Goal: Information Seeking & Learning: Learn about a topic

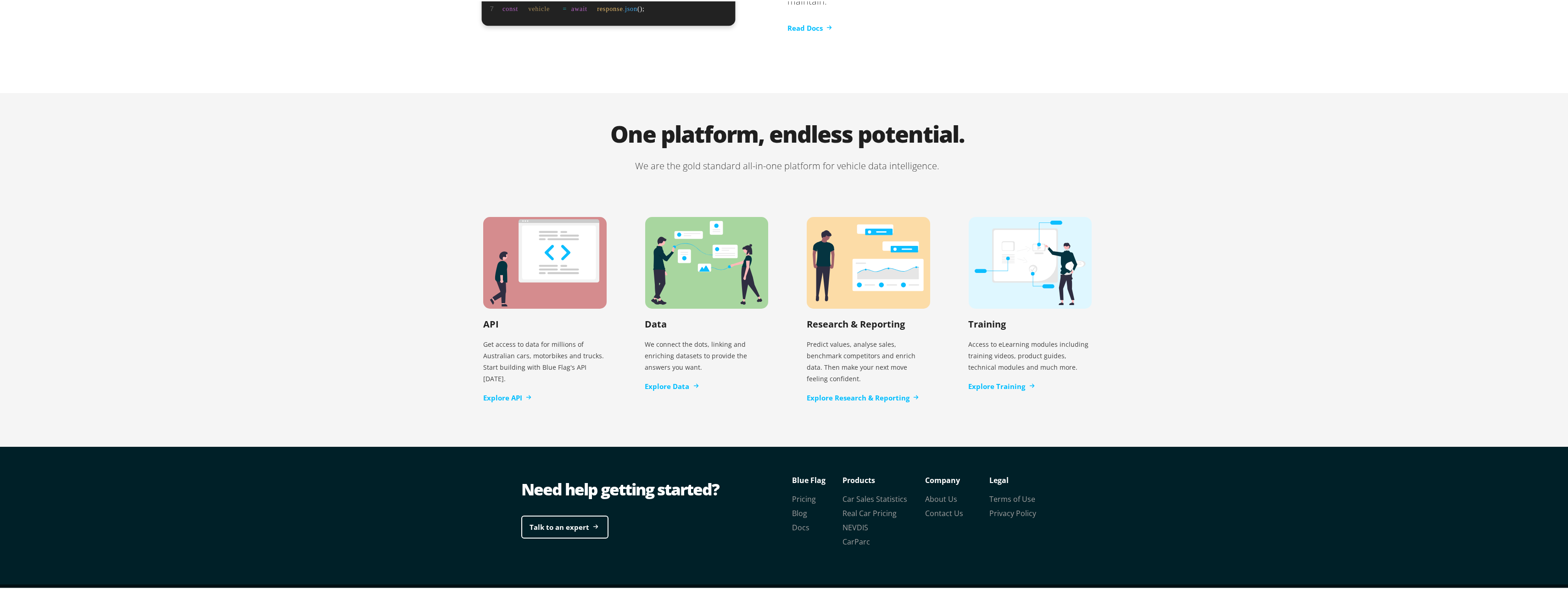
scroll to position [1706, 0]
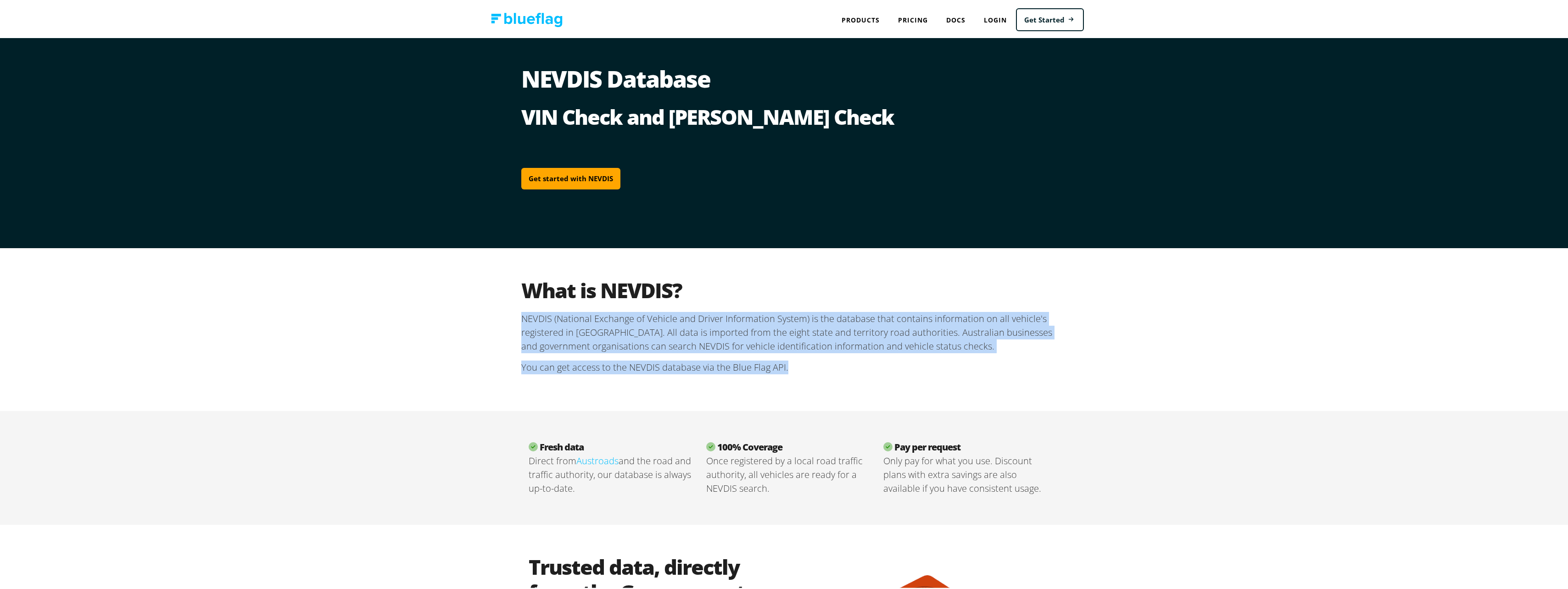
drag, startPoint x: 519, startPoint y: 317, endPoint x: 1021, endPoint y: 374, distance: 505.2
click at [1021, 374] on section "What is NEVDIS? NEVDIS (National Exchange of Vehicle and Driver Information Sys…" at bounding box center [787, 329] width 533 height 104
click at [835, 383] on div "What is NEVDIS? NEVDIS (National Exchange of Vehicle and Driver Information Sys…" at bounding box center [787, 329] width 551 height 163
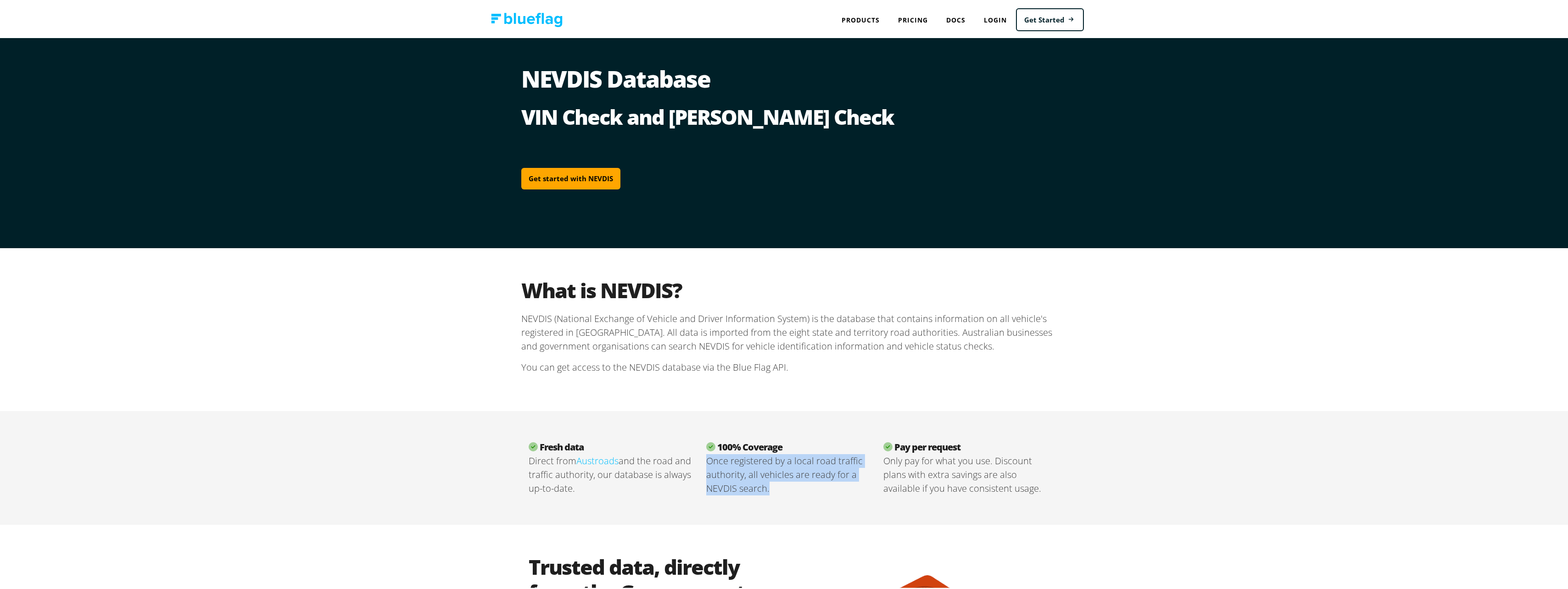
drag, startPoint x: 703, startPoint y: 460, endPoint x: 766, endPoint y: 489, distance: 69.4
click at [766, 489] on p "Once registered by a local road traffic authority, all vehicles are ready for a…" at bounding box center [788, 473] width 163 height 42
drag, startPoint x: 766, startPoint y: 489, endPoint x: 753, endPoint y: 517, distance: 30.9
click at [753, 517] on div "Fresh data Direct from Austroads and the road and traffic authority, our databa…" at bounding box center [787, 467] width 551 height 114
click at [786, 490] on p "Once registered by a local road traffic authority, all vehicles are ready for a…" at bounding box center [788, 473] width 163 height 42
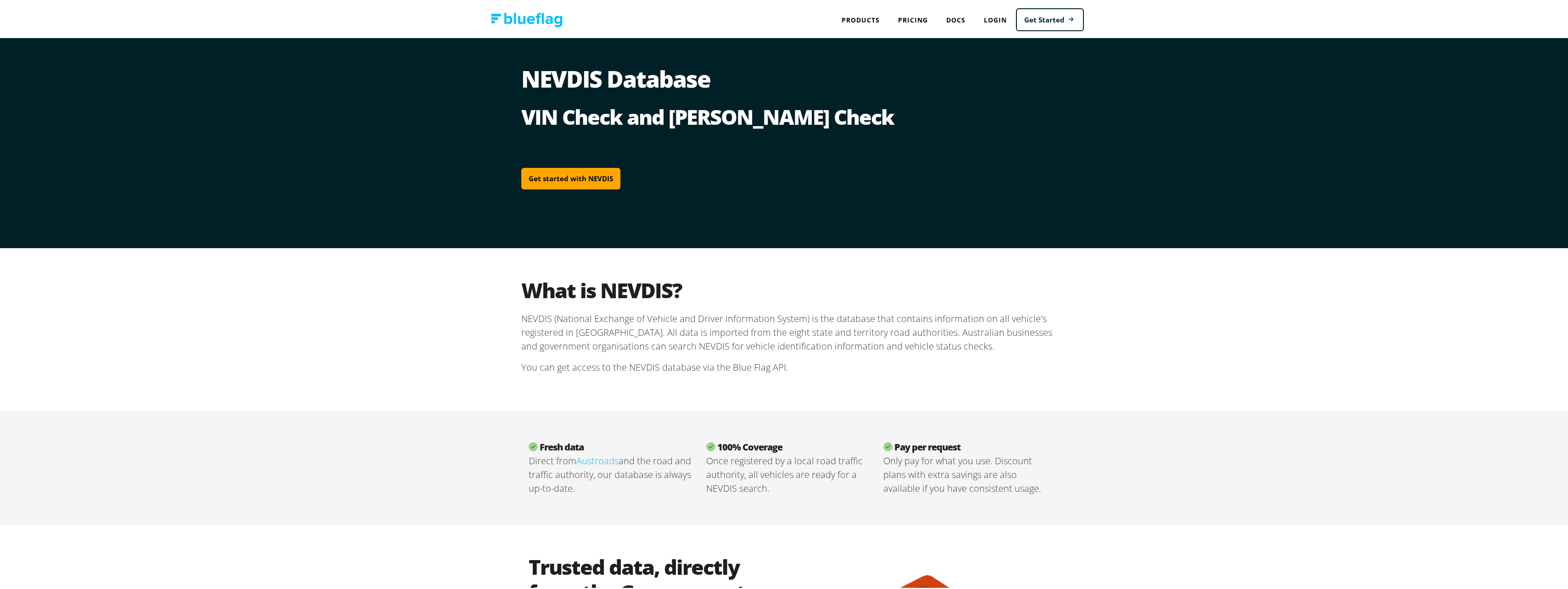
click at [1191, 405] on div "What is NEVDIS? NEVDIS (National Exchange of Vehicle and Driver Information Sys…" at bounding box center [787, 329] width 1575 height 163
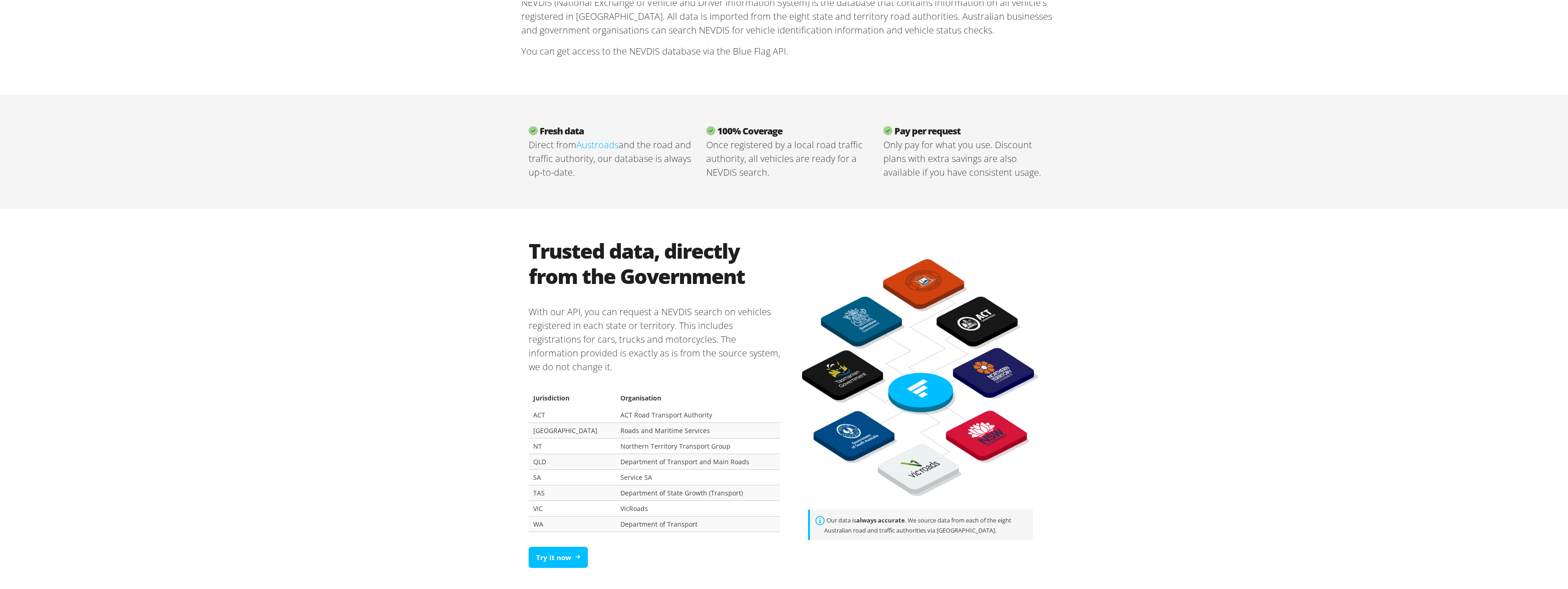
scroll to position [321, 0]
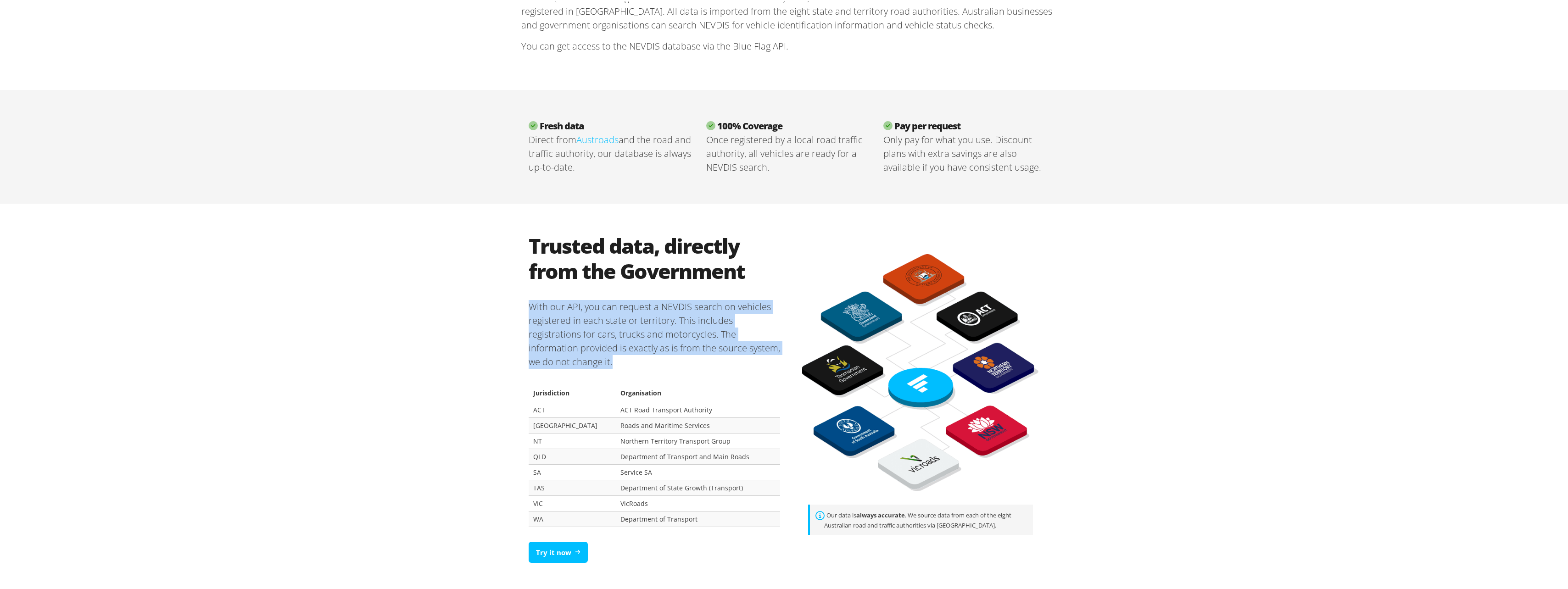
drag, startPoint x: 527, startPoint y: 305, endPoint x: 618, endPoint y: 361, distance: 106.9
click at [618, 361] on p "With our API, you can request a NEVDIS search on vehicles registered in each st…" at bounding box center [654, 333] width 251 height 83
click at [531, 340] on p "With our API, you can request a NEVDIS search on vehicles registered in each st…" at bounding box center [654, 333] width 251 height 83
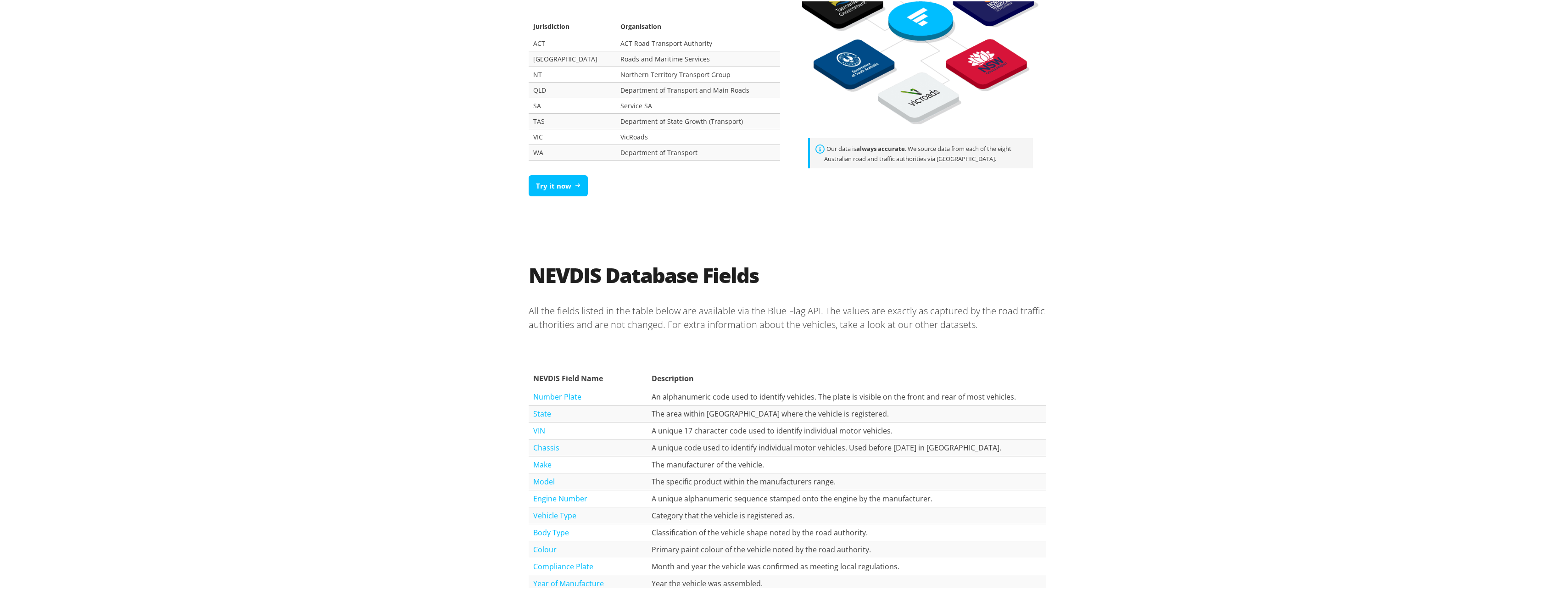
scroll to position [826, 0]
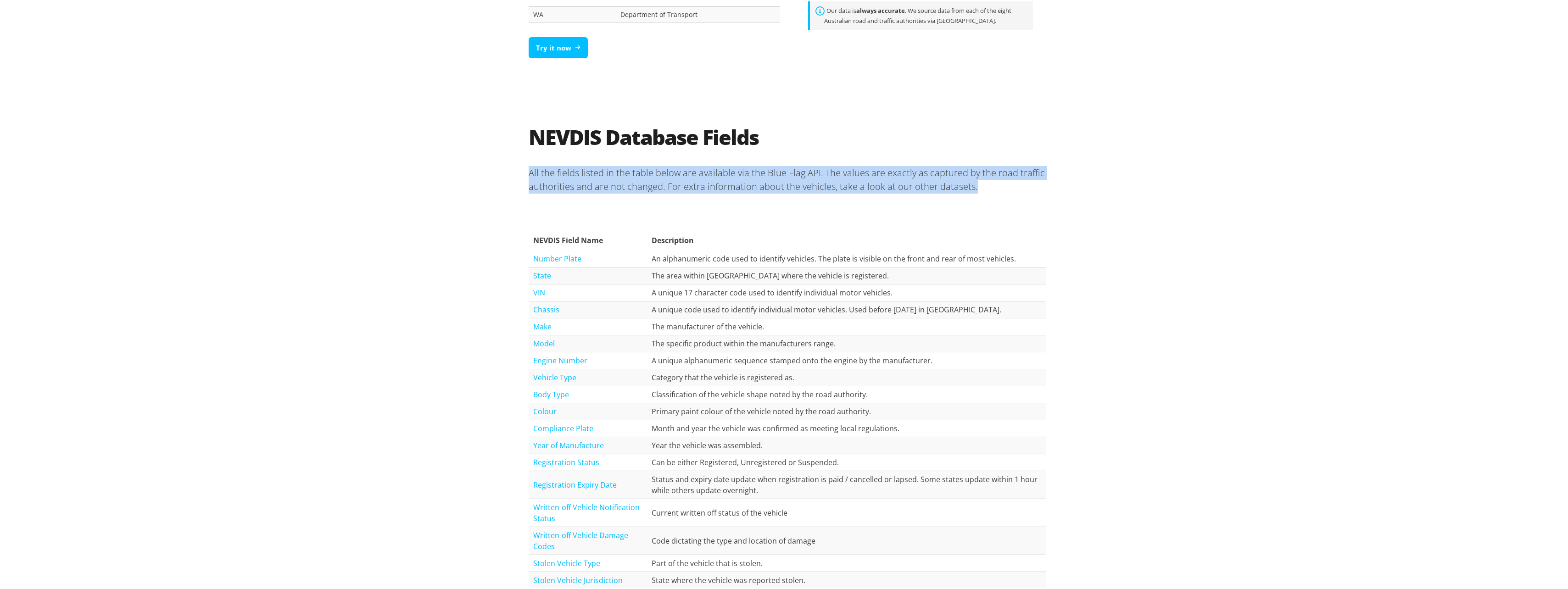
drag, startPoint x: 527, startPoint y: 168, endPoint x: 1029, endPoint y: 188, distance: 502.4
click at [1029, 188] on p "All the fields listed in the table below are available via the Blue Flag API. T…" at bounding box center [787, 179] width 518 height 42
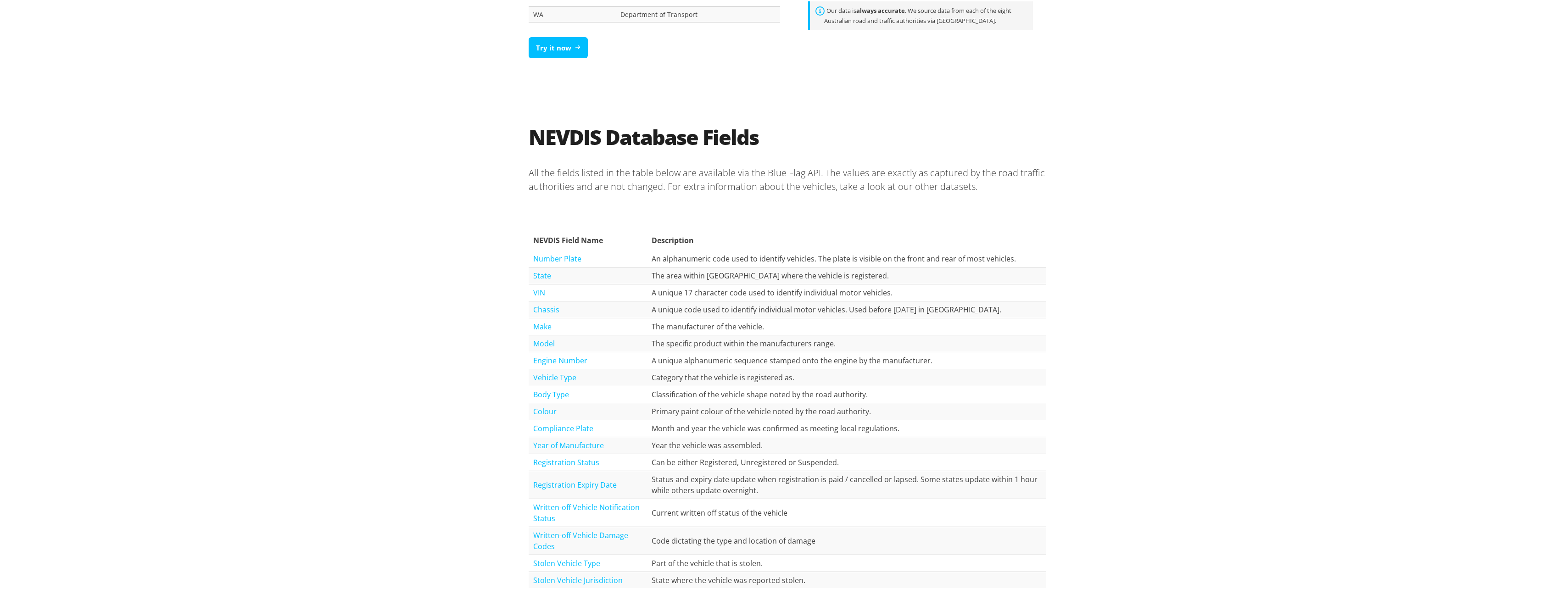
click at [633, 203] on div "NEVDIS Field Name Description Number Plate An alphanumeric code used to identif…" at bounding box center [787, 426] width 518 height 452
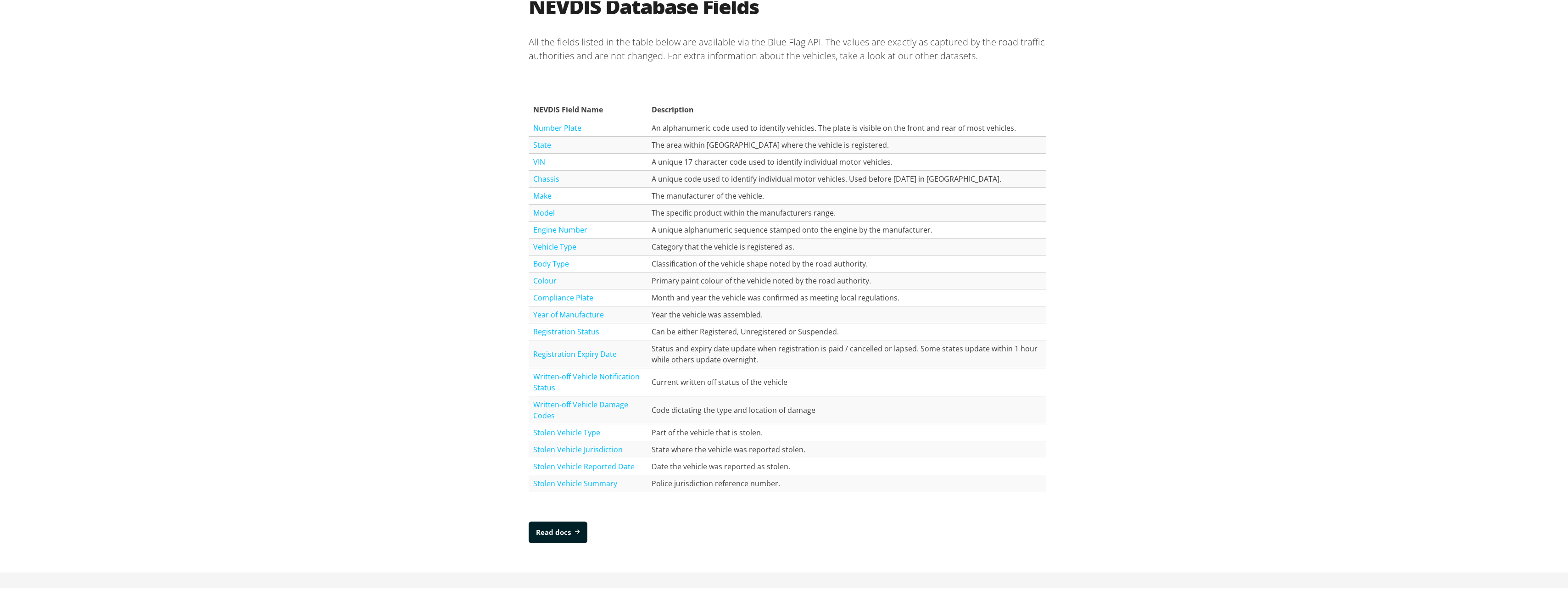
scroll to position [1010, 0]
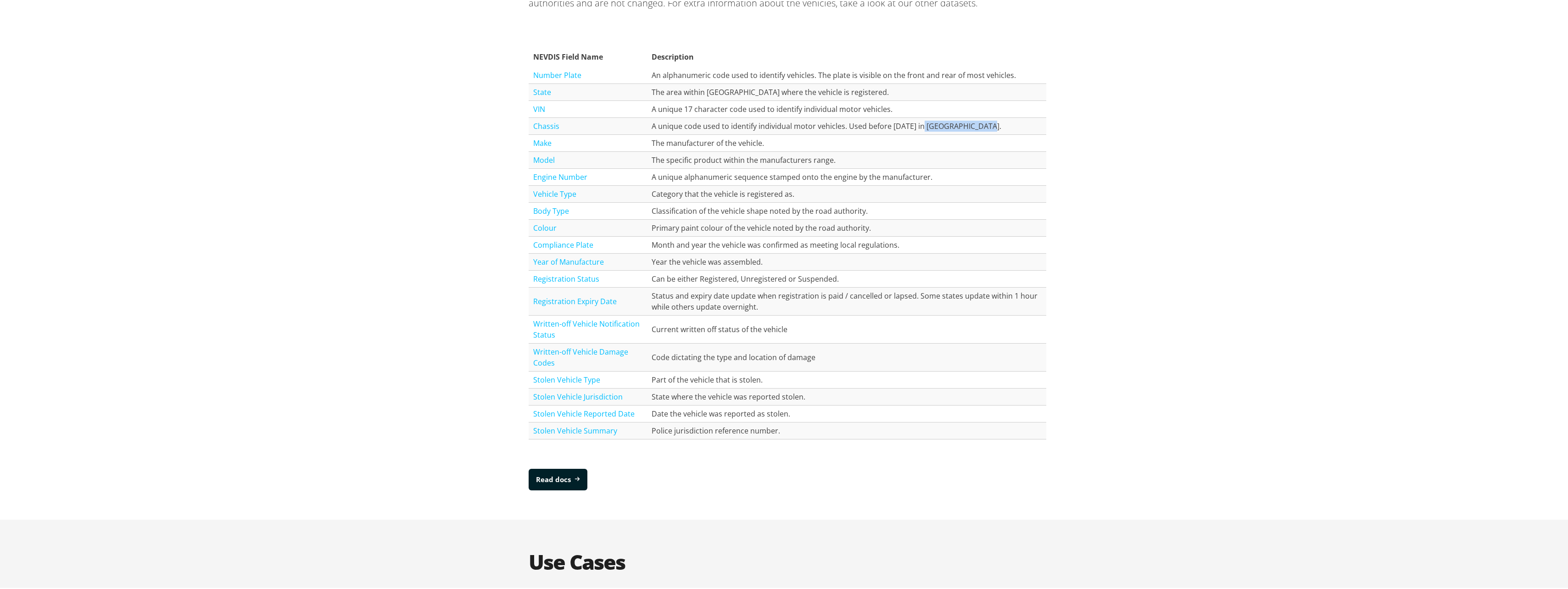
drag, startPoint x: 918, startPoint y: 122, endPoint x: 1043, endPoint y: 122, distance: 125.0
click at [1043, 122] on td "A unique code used to identify individual motor vehicles. Used before [DATE] in…" at bounding box center [846, 125] width 399 height 17
click at [750, 127] on td "A unique code used to identify individual motor vehicles. Used before [DATE] in…" at bounding box center [846, 125] width 399 height 17
drag, startPoint x: 680, startPoint y: 124, endPoint x: 1000, endPoint y: 122, distance: 320.0
click at [1000, 122] on td "A unique code used to identify individual motor vehicles. Used before [DATE] in…" at bounding box center [846, 125] width 399 height 17
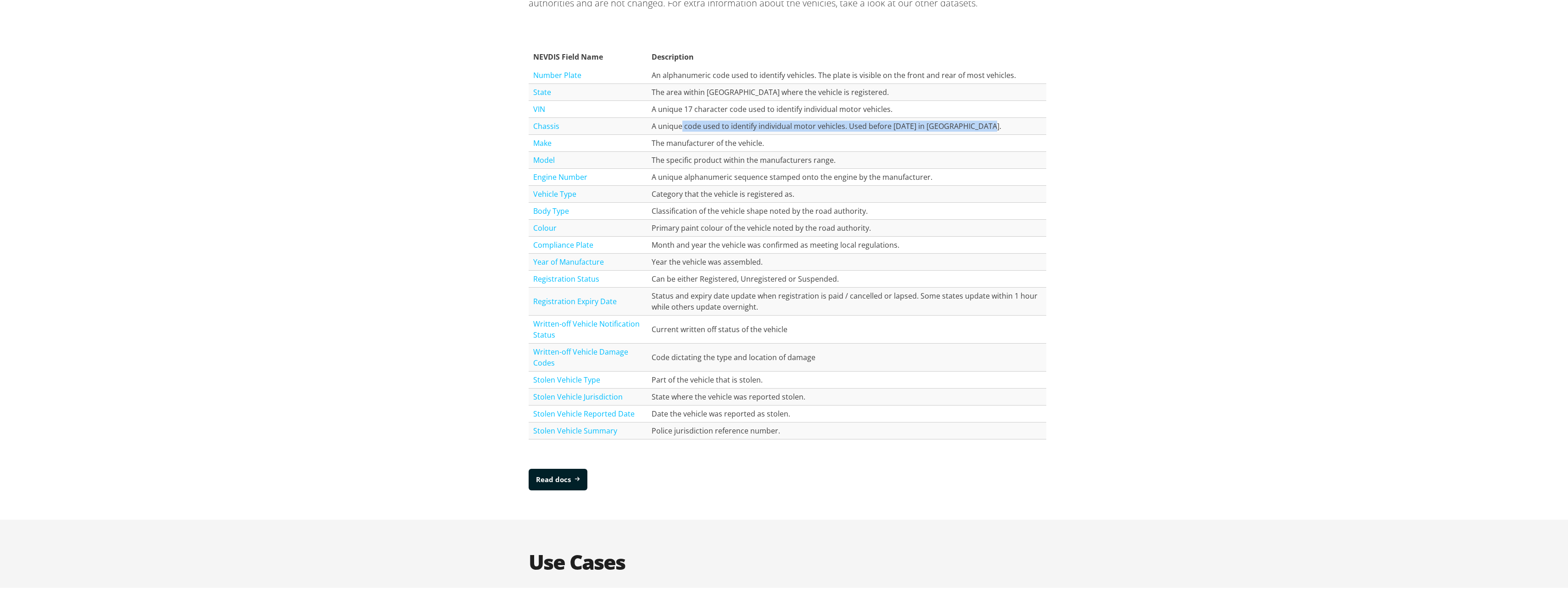
click at [909, 125] on td "A unique code used to identify individual motor vehicles. Used before [DATE] in…" at bounding box center [846, 125] width 399 height 17
drag, startPoint x: 649, startPoint y: 108, endPoint x: 923, endPoint y: 108, distance: 274.0
click at [923, 108] on td "A unique 17 character code used to identify individual motor vehicles." at bounding box center [846, 108] width 399 height 17
click at [666, 144] on td "The manufacturer of the vehicle." at bounding box center [846, 142] width 399 height 17
click at [663, 162] on td "The specific product within the manufacturers range." at bounding box center [846, 159] width 399 height 17
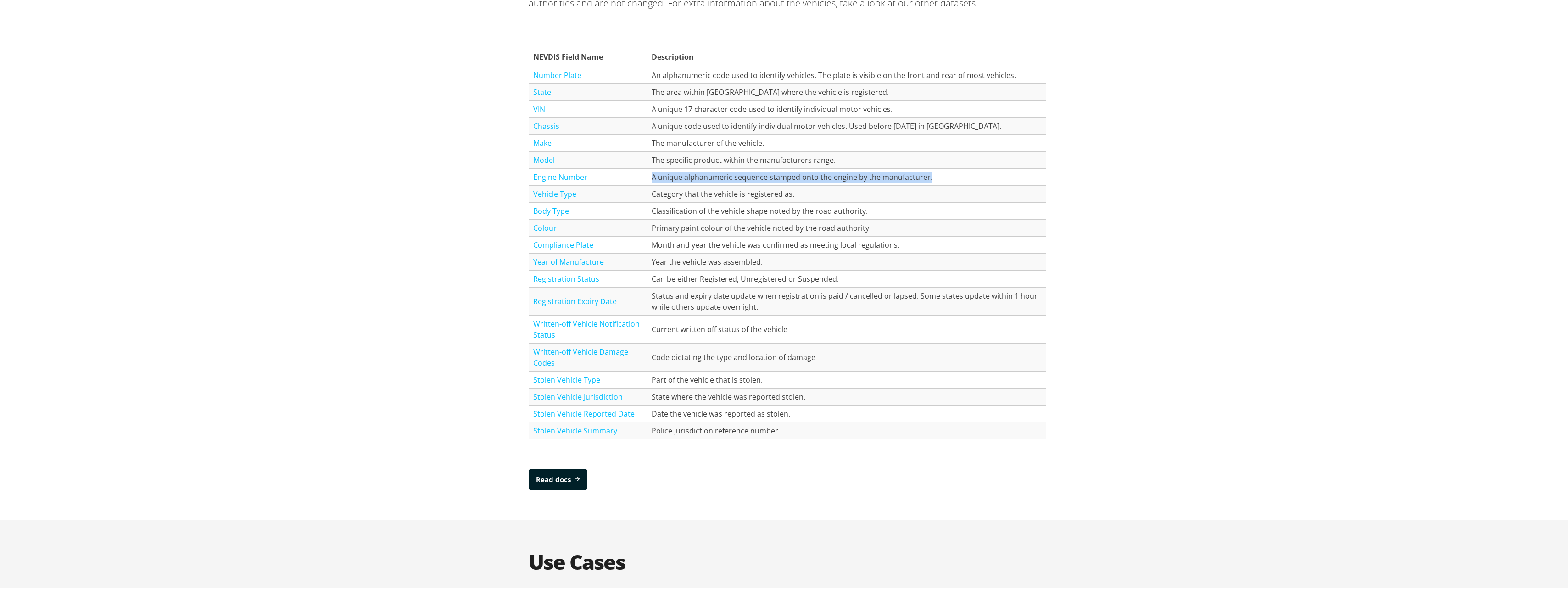
drag, startPoint x: 650, startPoint y: 174, endPoint x: 941, endPoint y: 179, distance: 291.0
click at [941, 179] on td "A unique alphanumeric sequence stamped onto the engine by the manufacturer." at bounding box center [846, 175] width 399 height 17
click at [720, 197] on td "Category that the vehicle is registered as." at bounding box center [846, 193] width 399 height 17
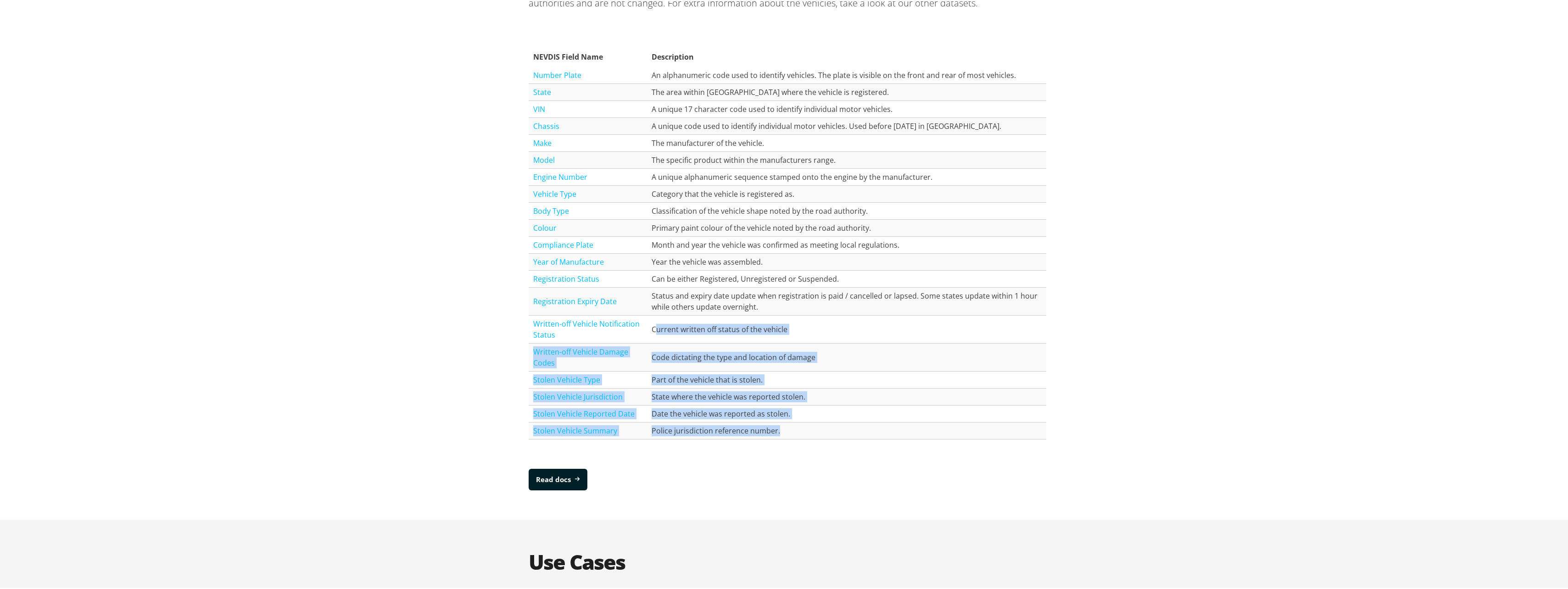
drag, startPoint x: 652, startPoint y: 328, endPoint x: 862, endPoint y: 434, distance: 235.2
click at [862, 434] on tbody "Number Plate An alphanumeric code used to identify vehicles. The plate is visib…" at bounding box center [787, 251] width 518 height 373
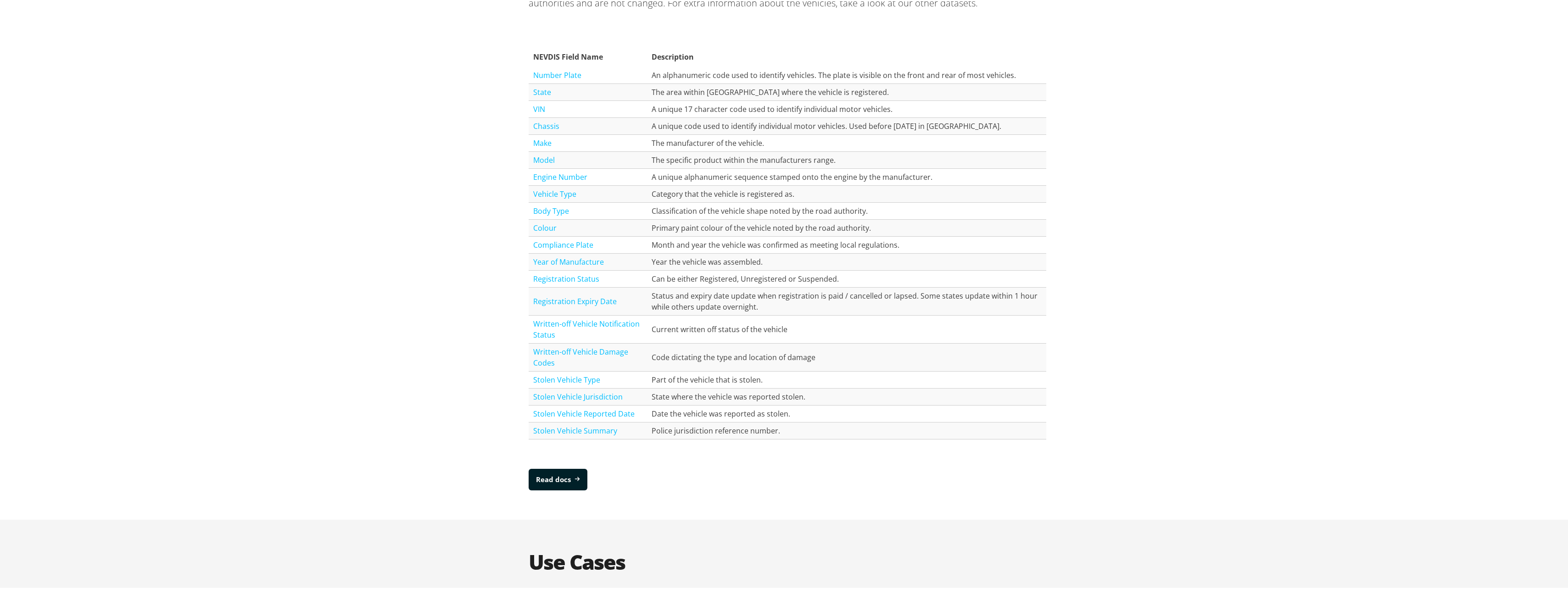
click at [649, 328] on td "Current written off status of the vehicle" at bounding box center [846, 328] width 399 height 28
click at [1273, 372] on div "NEVDIS Database Fields All the fields listed in the table below are available v…" at bounding box center [787, 215] width 1575 height 609
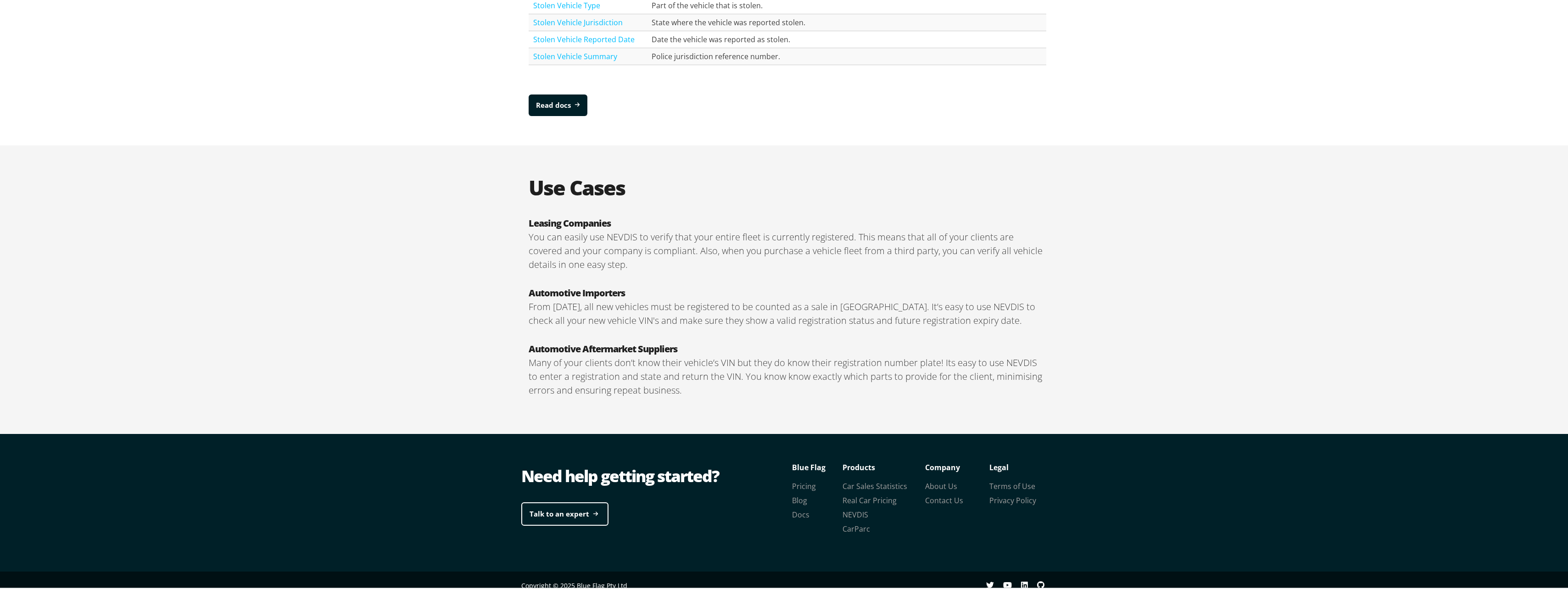
scroll to position [1393, 0]
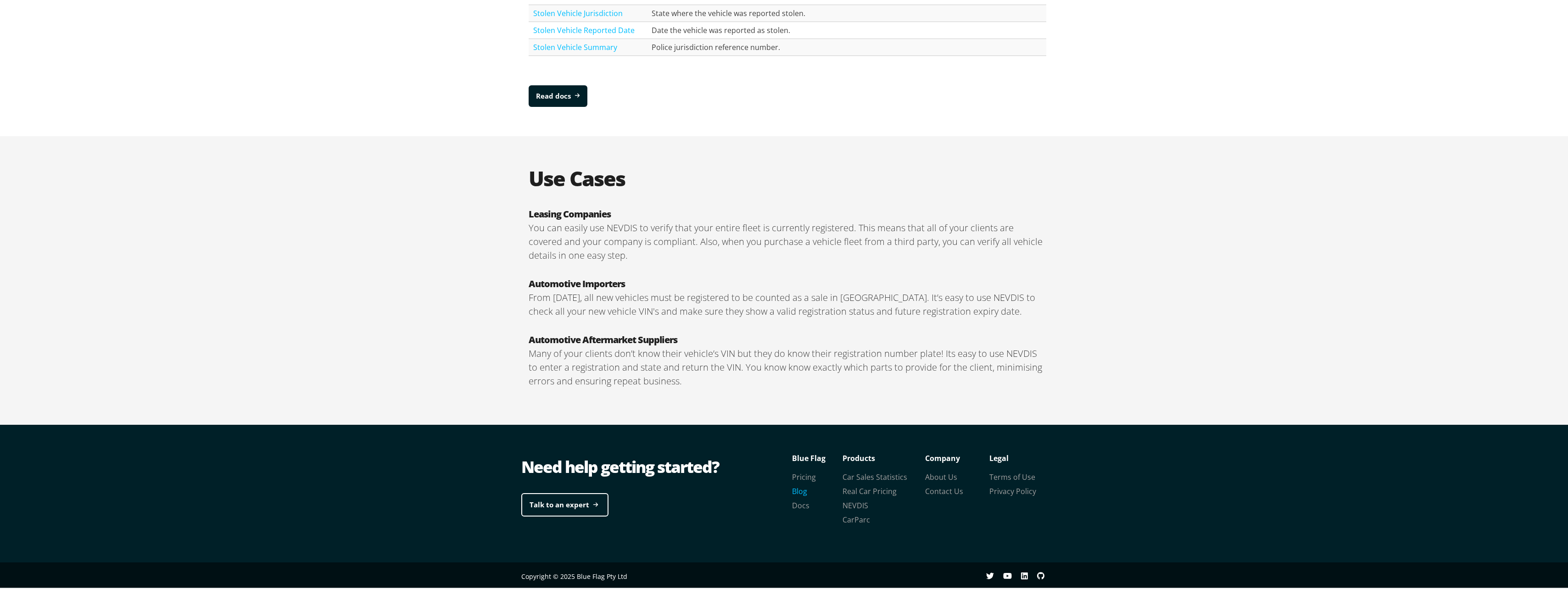
click at [798, 491] on link "Blog" at bounding box center [800, 490] width 16 height 10
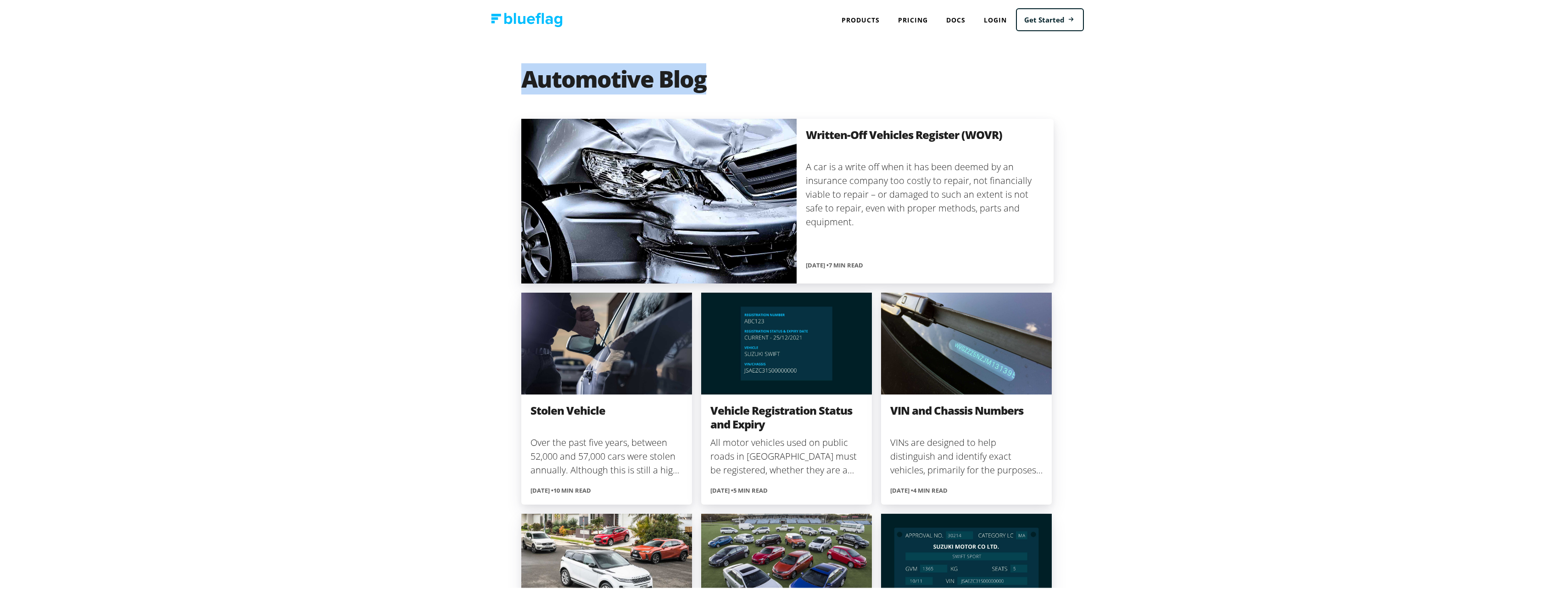
drag, startPoint x: 522, startPoint y: 82, endPoint x: 804, endPoint y: 65, distance: 282.5
click at [804, 65] on div "Automotive Blog Written-Off Vehicles Register (WOVR) A car is a write off when …" at bounding box center [787, 513] width 551 height 953
click at [1274, 95] on div "Automotive Blog Written-Off Vehicles Register (WOVR) A car is a write off when …" at bounding box center [787, 513] width 1575 height 953
click at [475, 133] on div "Automotive Blog Written-Off Vehicles Register (WOVR) A car is a write off when …" at bounding box center [787, 513] width 1575 height 953
drag, startPoint x: 525, startPoint y: 76, endPoint x: 935, endPoint y: 99, distance: 410.6
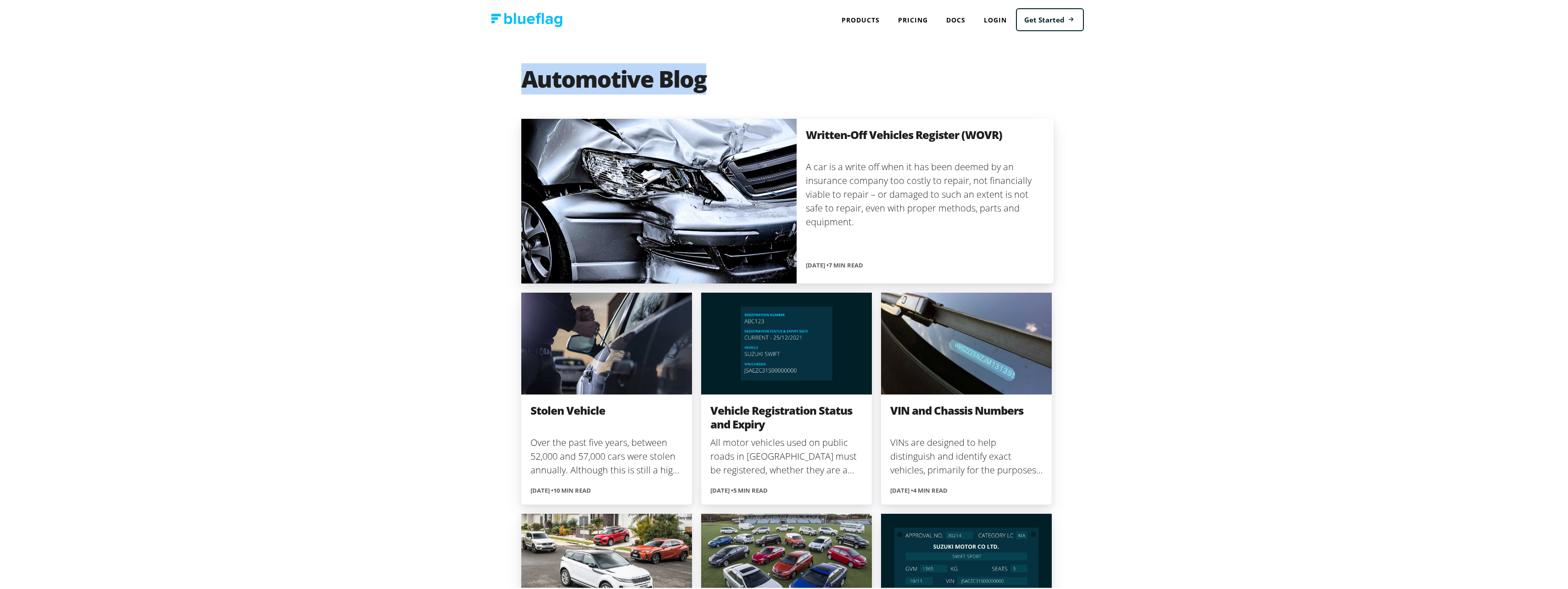
click at [935, 99] on h1 "Automotive Blog" at bounding box center [787, 84] width 533 height 37
click at [533, 82] on h1 "Automotive Blog" at bounding box center [787, 84] width 533 height 37
drag, startPoint x: 1320, startPoint y: 126, endPoint x: 1148, endPoint y: 37, distance: 193.7
click at [1318, 122] on div "Automotive Blog Written-Off Vehicles Register (WOVR) A car is a write off when …" at bounding box center [787, 513] width 1575 height 953
